Goal: Task Accomplishment & Management: Manage account settings

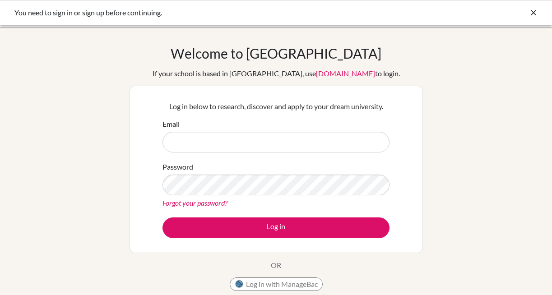
scroll to position [136, 0]
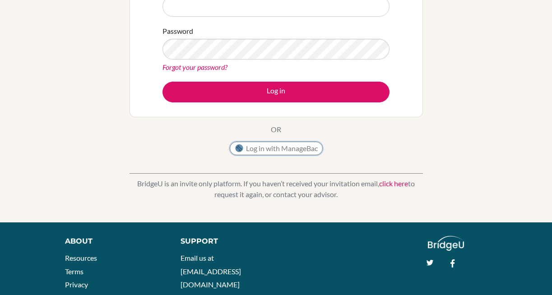
click at [295, 146] on button "Log in with ManageBac" at bounding box center [276, 149] width 93 height 14
click at [294, 149] on button "Log in with ManageBac" at bounding box center [276, 149] width 93 height 14
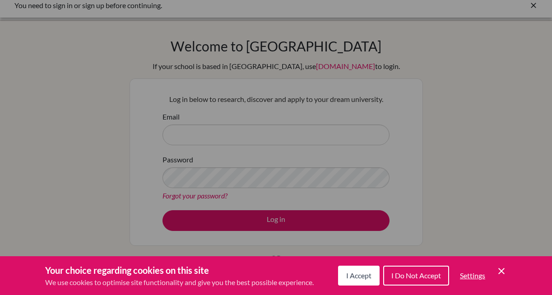
scroll to position [6, 0]
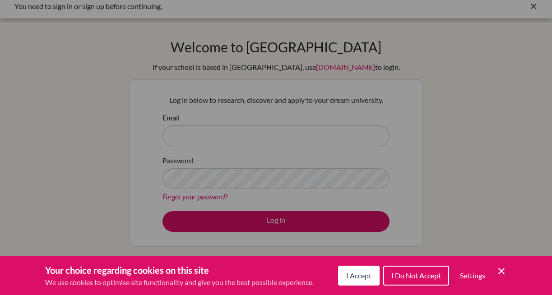
click at [353, 271] on span "I Accept" at bounding box center [358, 275] width 25 height 9
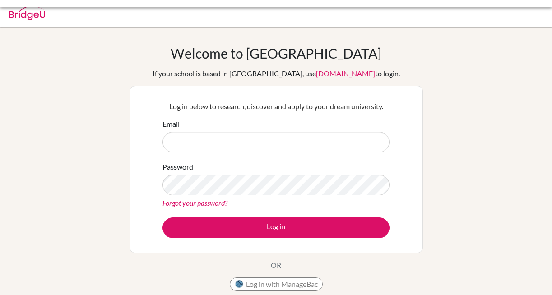
scroll to position [6, 0]
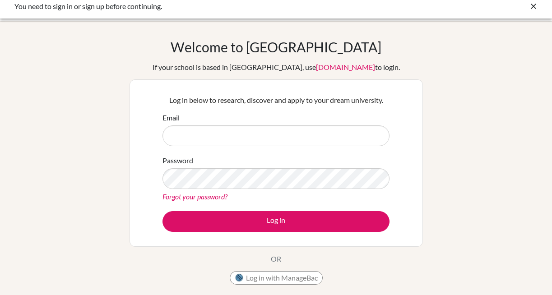
click at [222, 130] on input "Email" at bounding box center [275, 135] width 227 height 21
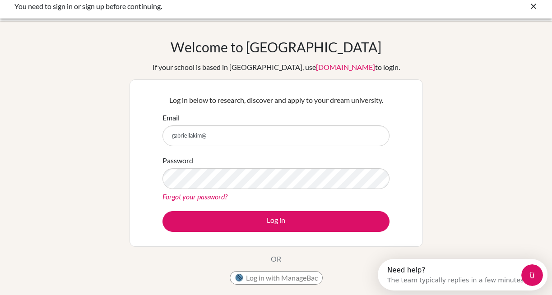
scroll to position [0, 0]
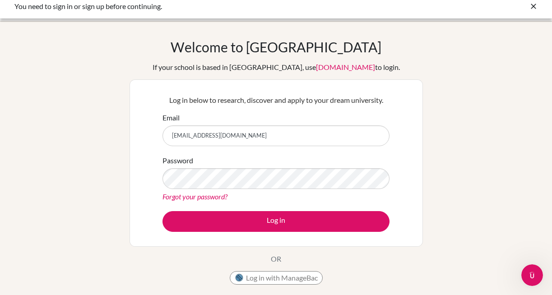
type input "[EMAIL_ADDRESS][DOMAIN_NAME]"
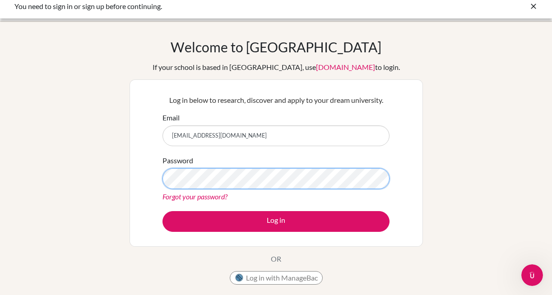
click at [162, 211] on button "Log in" at bounding box center [275, 221] width 227 height 21
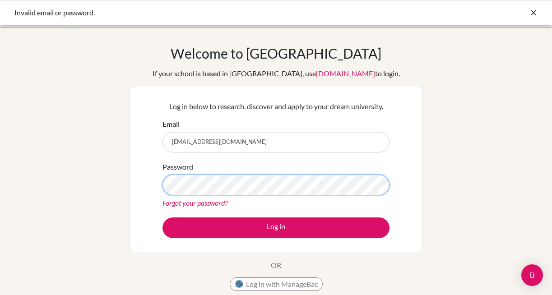
click at [162, 217] on button "Log in" at bounding box center [275, 227] width 227 height 21
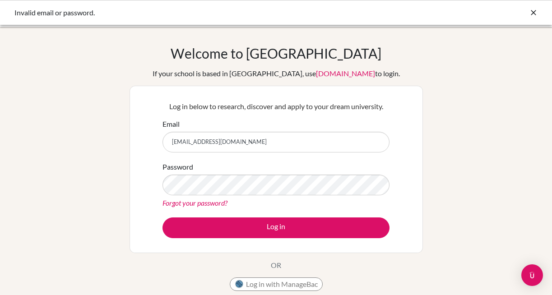
click at [541, 14] on div "Invalid email or password." at bounding box center [276, 12] width 552 height 25
click at [528, 14] on div "Invalid email or password." at bounding box center [275, 12] width 523 height 11
click at [531, 14] on icon at bounding box center [533, 12] width 9 height 9
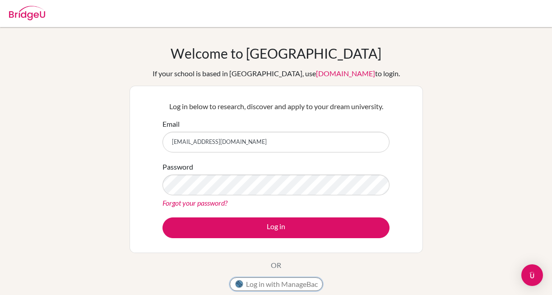
click at [310, 285] on button "Log in with ManageBac" at bounding box center [276, 284] width 93 height 14
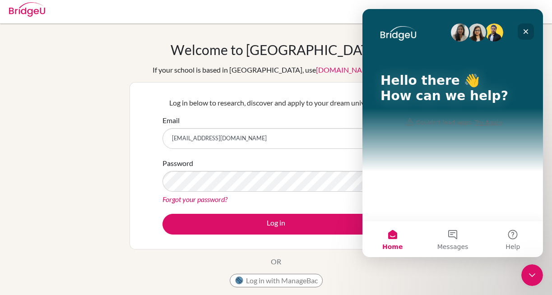
click at [526, 35] on icon "Close" at bounding box center [525, 31] width 7 height 7
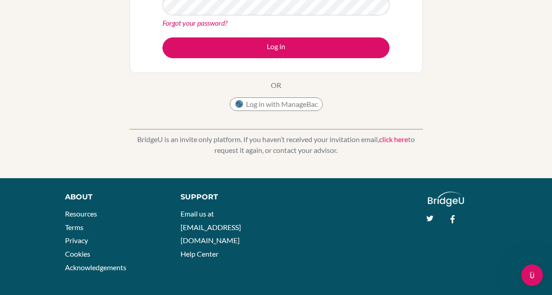
scroll to position [186, 0]
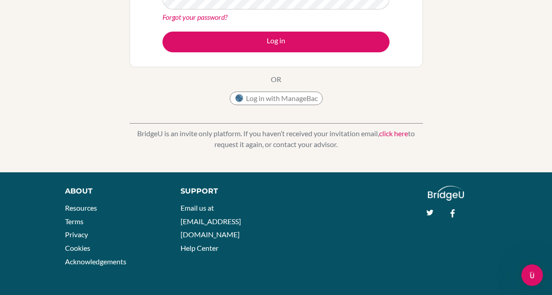
click at [399, 134] on link "click here" at bounding box center [393, 133] width 29 height 9
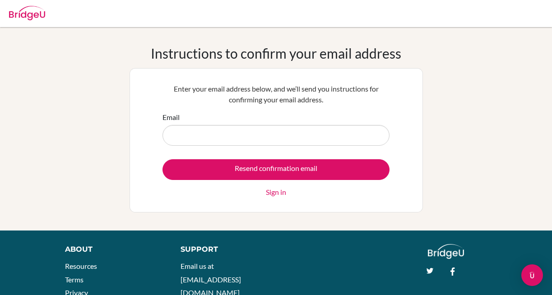
click at [278, 193] on link "Sign in" at bounding box center [276, 192] width 20 height 11
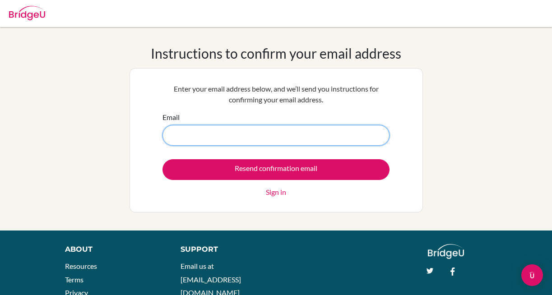
click at [254, 135] on input "Email" at bounding box center [275, 135] width 227 height 21
type input "[EMAIL_ADDRESS][DOMAIN_NAME]"
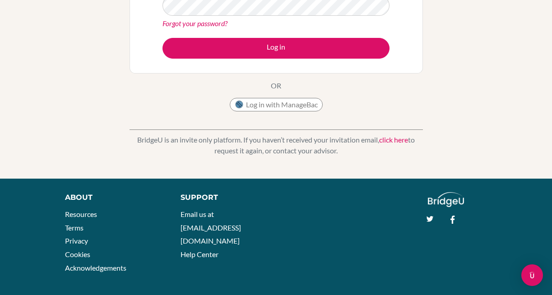
scroll to position [186, 0]
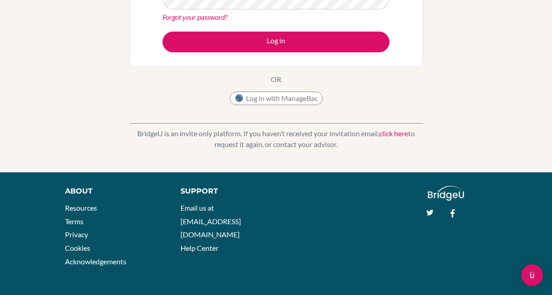
click at [397, 134] on link "click here" at bounding box center [393, 133] width 29 height 9
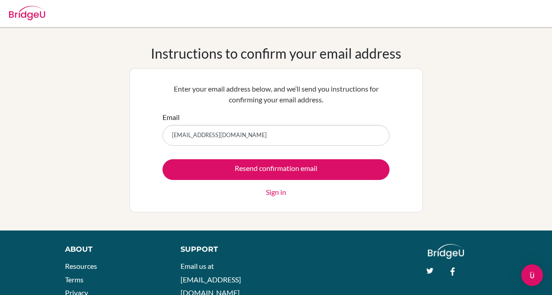
type input "gabriellakim@sekolahciputra.sch.id"
click at [274, 193] on link "Sign in" at bounding box center [276, 192] width 20 height 11
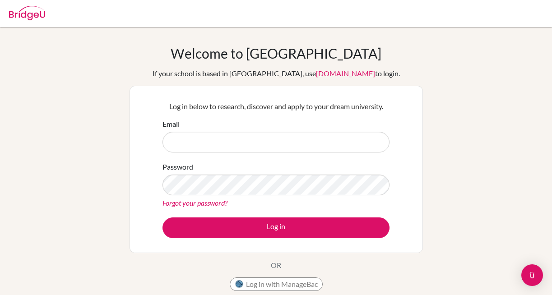
click at [250, 144] on input "Email" at bounding box center [275, 142] width 227 height 21
type input "[EMAIL_ADDRESS][DOMAIN_NAME]"
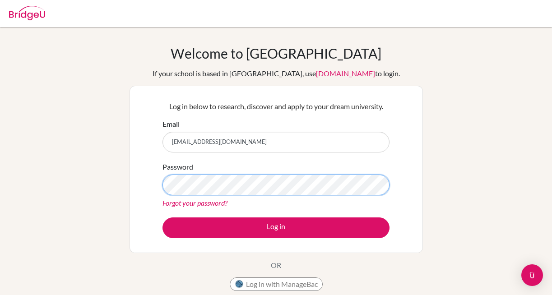
click at [162, 217] on button "Log in" at bounding box center [275, 227] width 227 height 21
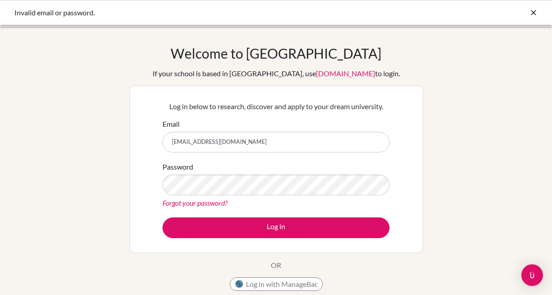
click at [532, 9] on icon at bounding box center [533, 12] width 9 height 9
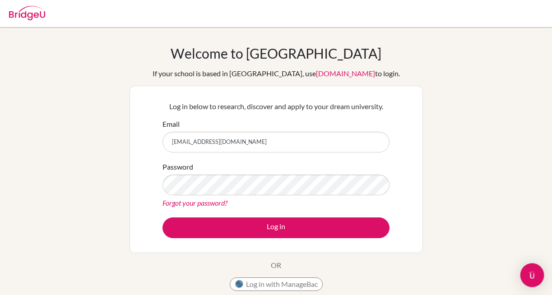
click at [529, 273] on img "Open Intercom Messenger" at bounding box center [532, 275] width 12 height 12
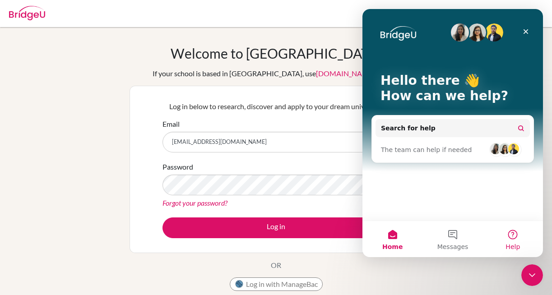
click at [512, 245] on span "Help" at bounding box center [512, 247] width 14 height 6
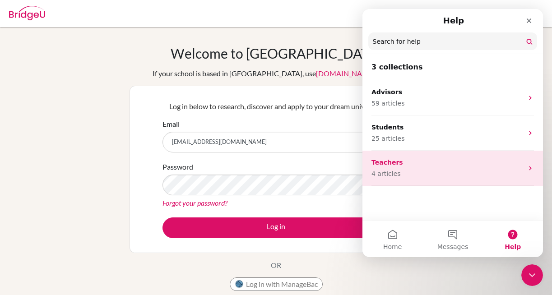
click at [526, 171] on div "Teachers 4 articles" at bounding box center [452, 168] width 180 height 35
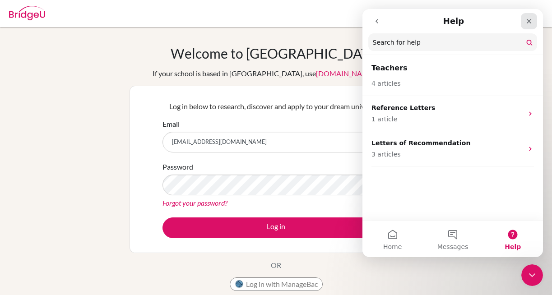
click at [530, 22] on icon "Close" at bounding box center [528, 21] width 7 height 7
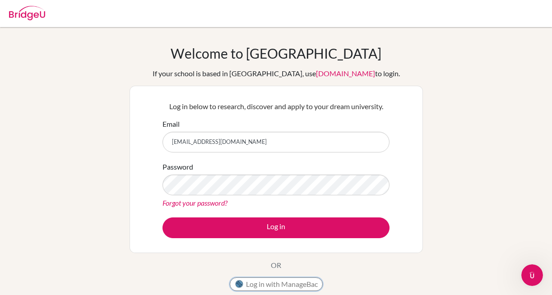
click at [296, 283] on button "Log in with ManageBac" at bounding box center [276, 284] width 93 height 14
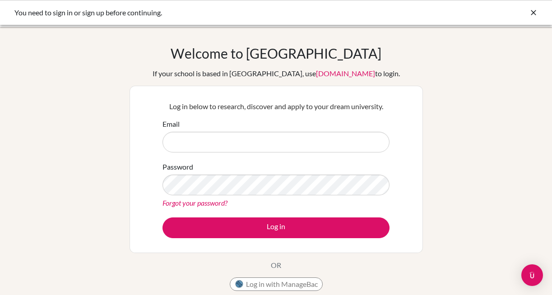
click at [410, 3] on div "You need to sign in or sign up before continuing." at bounding box center [276, 12] width 552 height 25
click at [126, 9] on div "You need to sign in or sign up before continuing." at bounding box center [208, 12] width 388 height 11
click at [90, 13] on div "You need to sign in or sign up before continuing." at bounding box center [208, 12] width 388 height 11
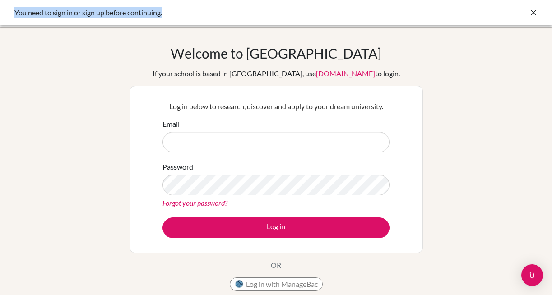
click at [90, 13] on div "You need to sign in or sign up before continuing." at bounding box center [208, 12] width 388 height 11
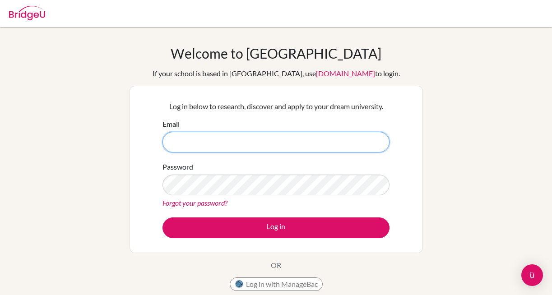
paste input "[EMAIL_ADDRESS][DOMAIN_NAME]"
type input "[EMAIL_ADDRESS][DOMAIN_NAME]"
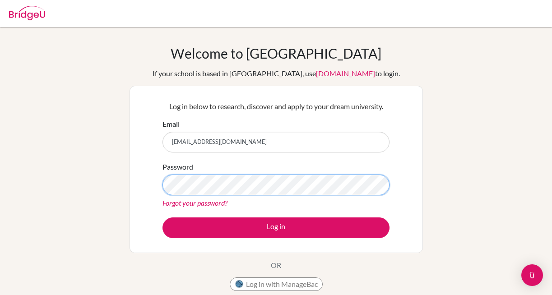
click at [162, 217] on button "Log in" at bounding box center [275, 227] width 227 height 21
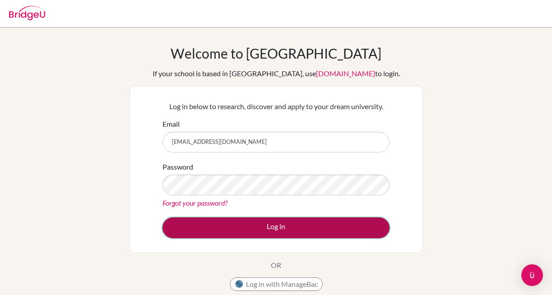
click at [291, 233] on button "Log in" at bounding box center [275, 227] width 227 height 21
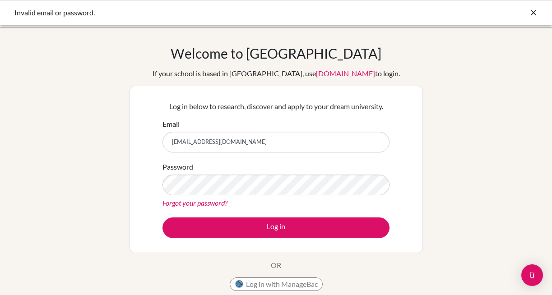
click at [216, 202] on link "Forgot your password?" at bounding box center [194, 203] width 65 height 9
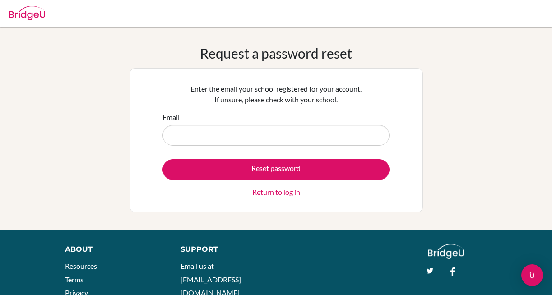
click at [244, 140] on input "Email" at bounding box center [275, 135] width 227 height 21
type input "gabsy1910@gmail.com"
click at [162, 159] on button "Reset password" at bounding box center [275, 169] width 227 height 21
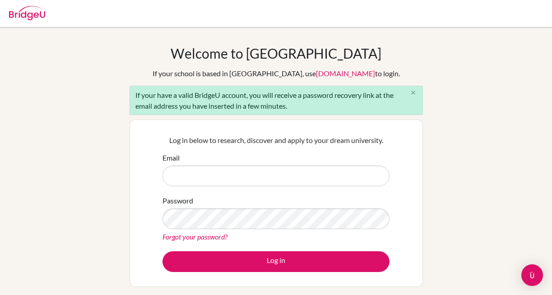
click at [415, 90] on icon "close" at bounding box center [413, 92] width 7 height 7
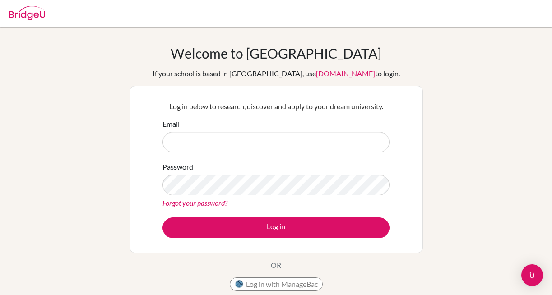
click at [407, 95] on div "Log in below to research, discover and apply to your dream university. Email Pa…" at bounding box center [275, 169] width 293 height 167
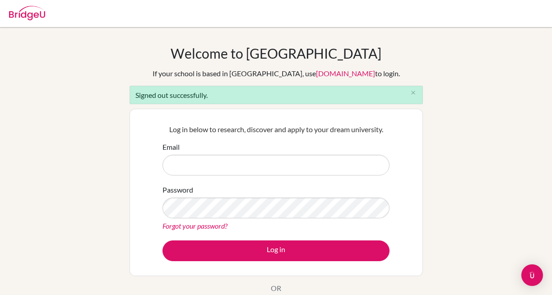
type input "gabriellakim@sekolahciputra.sch.id"
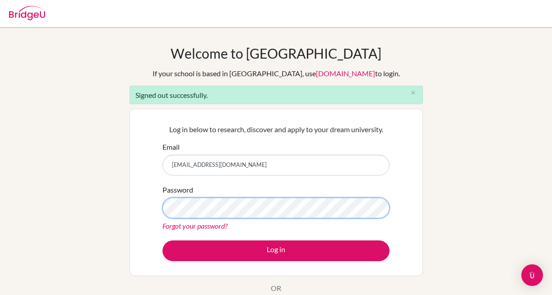
click at [162, 240] on button "Log in" at bounding box center [275, 250] width 227 height 21
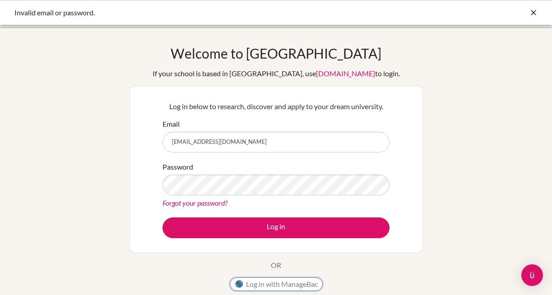
click at [297, 286] on button "Log in with ManageBac" at bounding box center [276, 284] width 93 height 14
